Goal: Find specific page/section: Find specific page/section

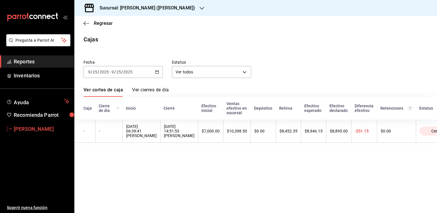
click at [29, 131] on span "[PERSON_NAME]" at bounding box center [42, 129] width 56 height 8
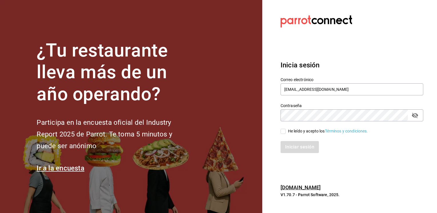
click at [283, 133] on input "He leído y acepto los Términos y condiciones." at bounding box center [282, 131] width 5 height 5
checkbox input "true"
click at [294, 149] on button "Iniciar sesión" at bounding box center [299, 147] width 39 height 12
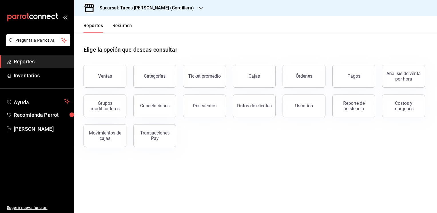
click at [199, 7] on icon "button" at bounding box center [201, 8] width 5 height 5
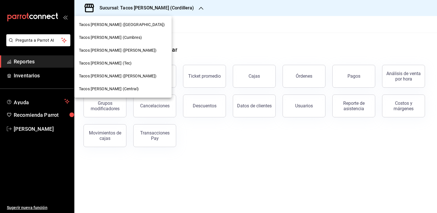
click at [117, 78] on span "Tacos [PERSON_NAME] ([PERSON_NAME])" at bounding box center [118, 76] width 78 height 6
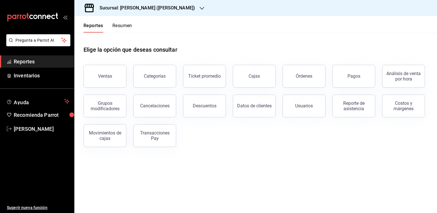
click at [121, 26] on button "Resumen" at bounding box center [122, 28] width 20 height 10
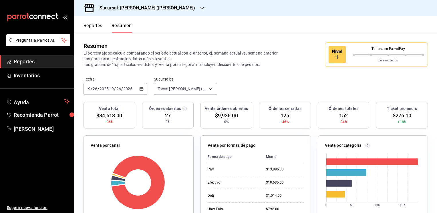
click at [199, 8] on icon "button" at bounding box center [201, 8] width 5 height 5
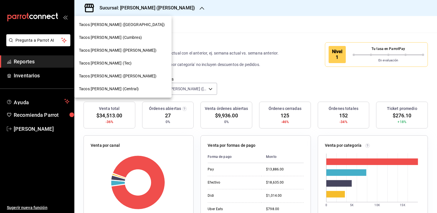
click at [124, 52] on span "Tacos [PERSON_NAME] ([PERSON_NAME])" at bounding box center [118, 50] width 78 height 6
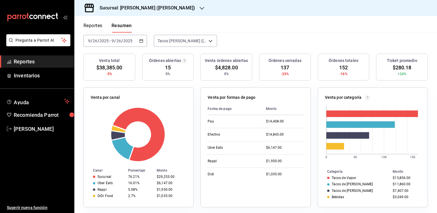
scroll to position [61, 0]
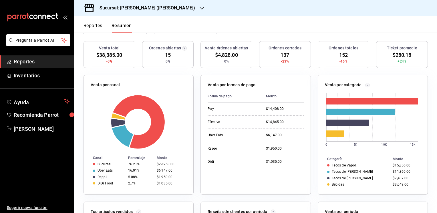
click at [199, 10] on icon "button" at bounding box center [201, 8] width 5 height 5
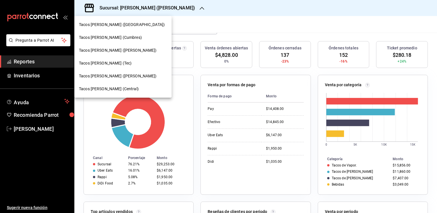
click at [207, 25] on div at bounding box center [218, 106] width 437 height 213
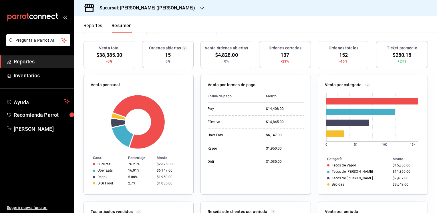
click at [199, 10] on icon "button" at bounding box center [201, 8] width 5 height 5
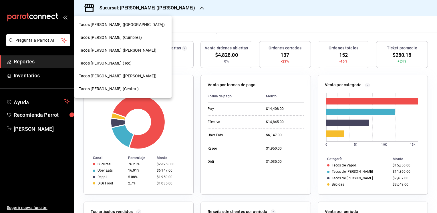
click at [115, 76] on span "Tacos [PERSON_NAME] ([PERSON_NAME])" at bounding box center [118, 76] width 78 height 6
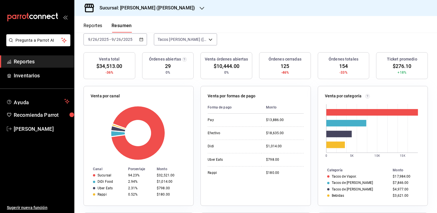
scroll to position [61, 0]
